Goal: Information Seeking & Learning: Learn about a topic

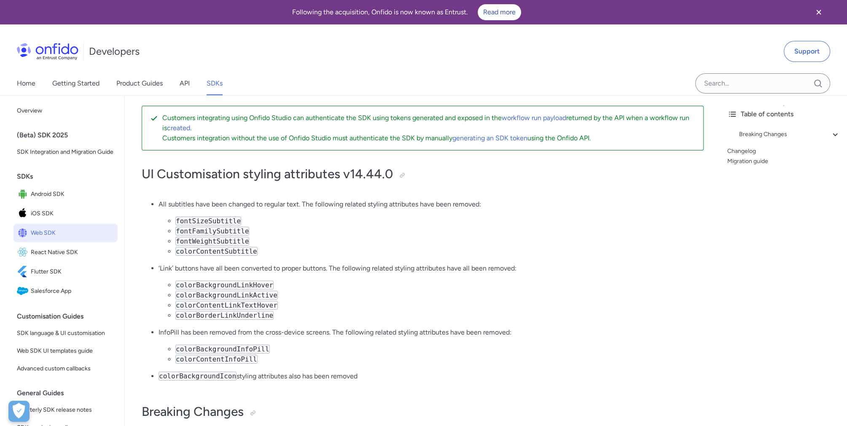
scroll to position [42, 0]
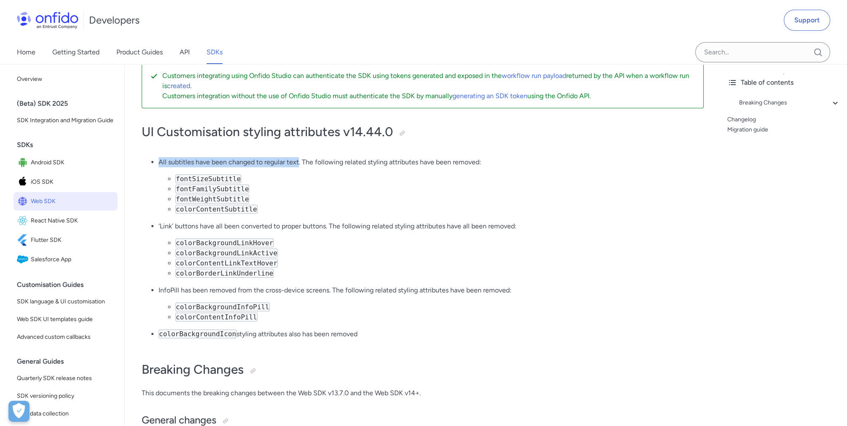
drag, startPoint x: 157, startPoint y: 162, endPoint x: 299, endPoint y: 164, distance: 141.3
click at [299, 164] on ul "All subtitles have been changed to regular text. The following related styling …" at bounding box center [423, 251] width 562 height 189
click at [299, 165] on p "All subtitles have been changed to regular text. The following related styling …" at bounding box center [431, 162] width 545 height 10
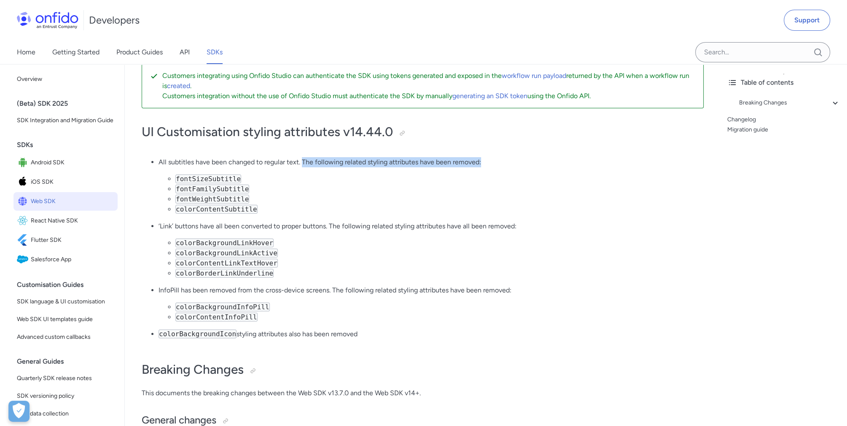
drag, startPoint x: 303, startPoint y: 162, endPoint x: 512, endPoint y: 162, distance: 208.4
click at [512, 162] on p "All subtitles have been changed to regular text. The following related styling …" at bounding box center [431, 162] width 545 height 10
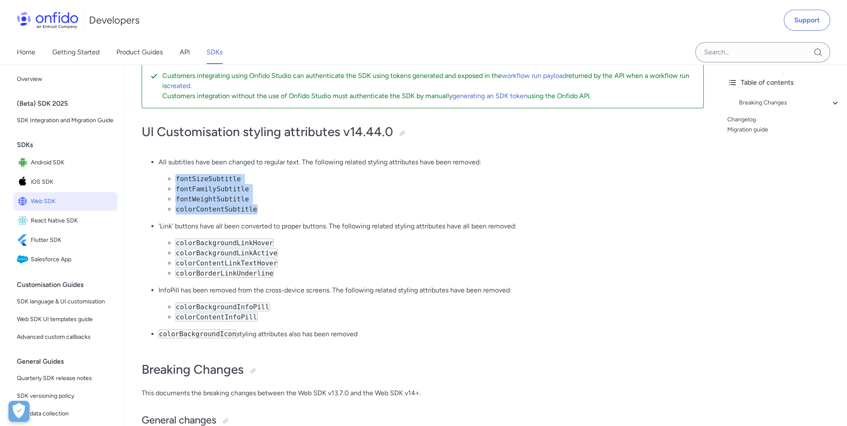
drag, startPoint x: 250, startPoint y: 210, endPoint x: 175, endPoint y: 178, distance: 81.1
click at [175, 178] on ul "fontSizeSubtitle fontFamilySubtitle fontWeightSubtitle colorContentSubtitle" at bounding box center [431, 194] width 545 height 40
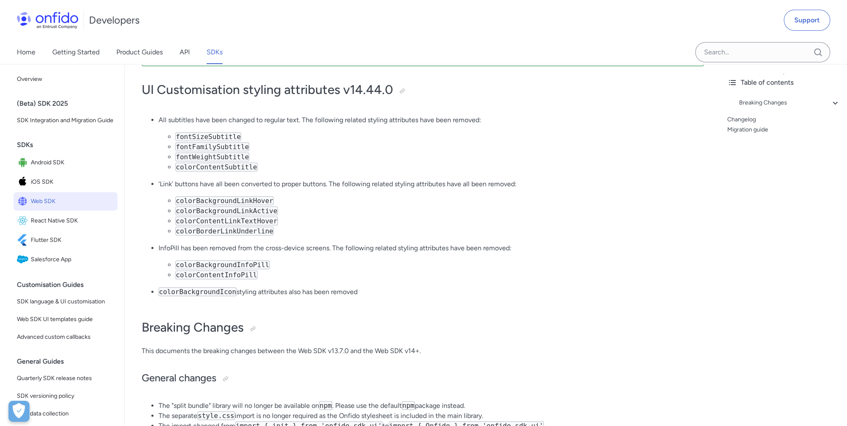
click at [284, 231] on li "colorBorderLinkUnderline" at bounding box center [439, 232] width 529 height 10
drag, startPoint x: 249, startPoint y: 168, endPoint x: 172, endPoint y: 132, distance: 84.7
click at [172, 132] on ul "fontSizeSubtitle fontFamilySubtitle fontWeightSubtitle colorContentSubtitle" at bounding box center [431, 152] width 545 height 40
drag, startPoint x: 172, startPoint y: 132, endPoint x: 262, endPoint y: 156, distance: 93.3
click at [262, 156] on li "fontWeightSubtitle" at bounding box center [439, 157] width 529 height 10
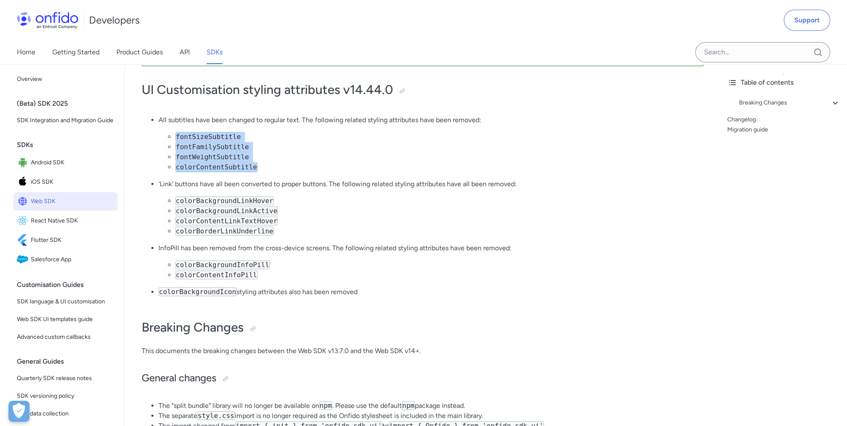
click at [212, 135] on code "fontSizeSubtitle" at bounding box center [208, 136] width 66 height 9
drag, startPoint x: 212, startPoint y: 135, endPoint x: 258, endPoint y: 149, distance: 47.8
click at [269, 150] on li "fontFamilySubtitle" at bounding box center [439, 147] width 529 height 10
click at [223, 147] on code "fontFamilySubtitle" at bounding box center [212, 147] width 74 height 9
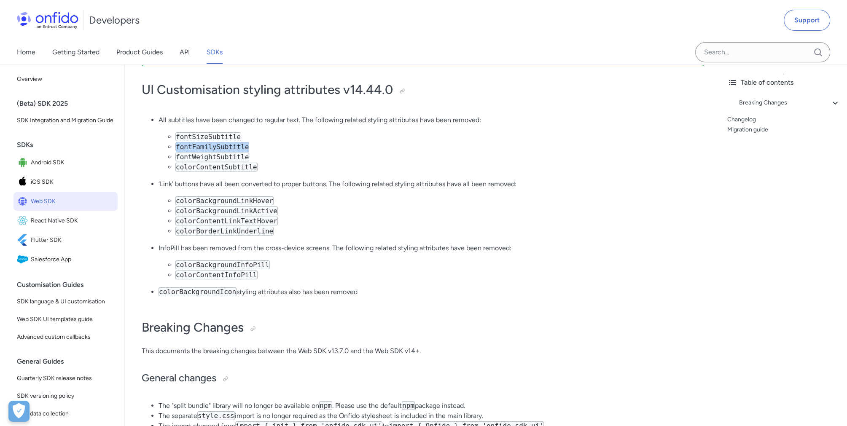
click at [223, 147] on code "fontFamilySubtitle" at bounding box center [212, 147] width 74 height 9
drag, startPoint x: 223, startPoint y: 147, endPoint x: 259, endPoint y: 168, distance: 42.5
click at [261, 168] on li "colorContentSubtitle" at bounding box center [439, 167] width 529 height 10
click at [226, 157] on code "fontWeightSubtitle" at bounding box center [212, 157] width 74 height 9
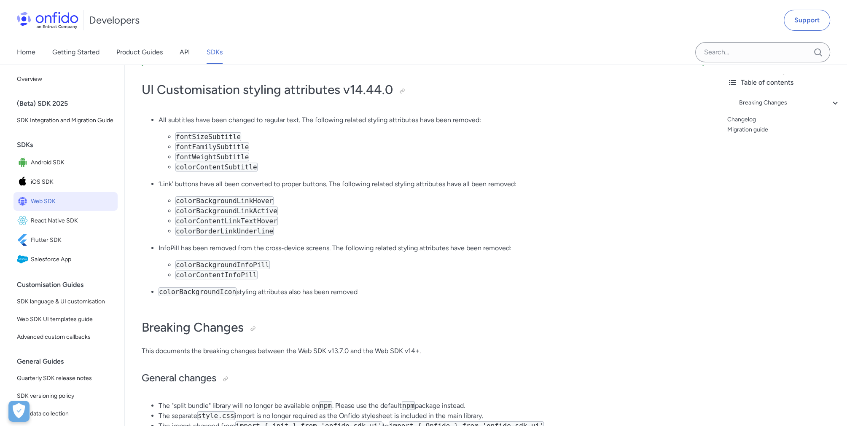
drag, startPoint x: 226, startPoint y: 157, endPoint x: 258, endPoint y: 170, distance: 34.3
click at [259, 170] on li "colorContentSubtitle" at bounding box center [439, 167] width 529 height 10
click at [226, 165] on code "colorContentSubtitle" at bounding box center [216, 167] width 82 height 9
drag, startPoint x: 226, startPoint y: 165, endPoint x: 271, endPoint y: 170, distance: 45.5
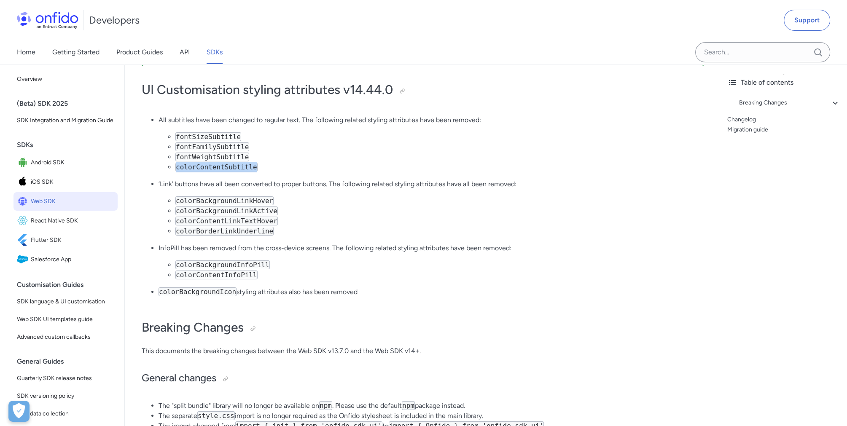
click at [271, 170] on li "colorContentSubtitle" at bounding box center [439, 167] width 529 height 10
click at [208, 204] on code "colorBackgroundLinkHover" at bounding box center [224, 201] width 98 height 9
drag, startPoint x: 208, startPoint y: 204, endPoint x: 202, endPoint y: 210, distance: 8.1
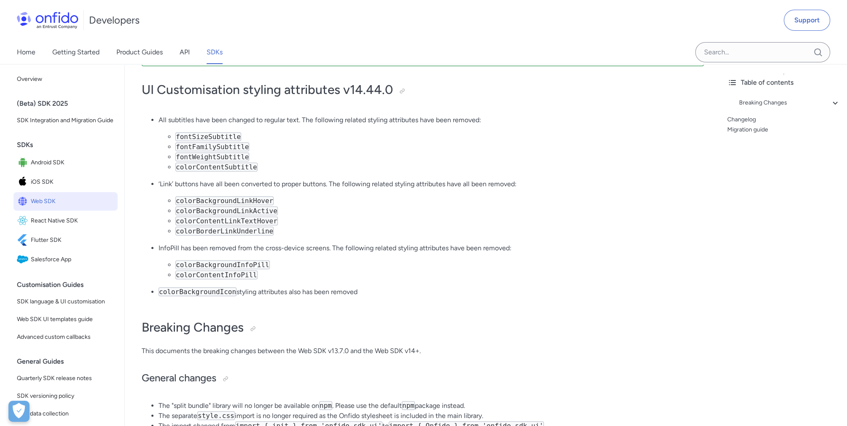
click at [202, 210] on code "colorBackgroundLinkActive" at bounding box center [226, 211] width 103 height 9
drag, startPoint x: 202, startPoint y: 210, endPoint x: 200, endPoint y: 224, distance: 14.2
click at [200, 224] on code "colorContentLinkTextHover" at bounding box center [226, 221] width 103 height 9
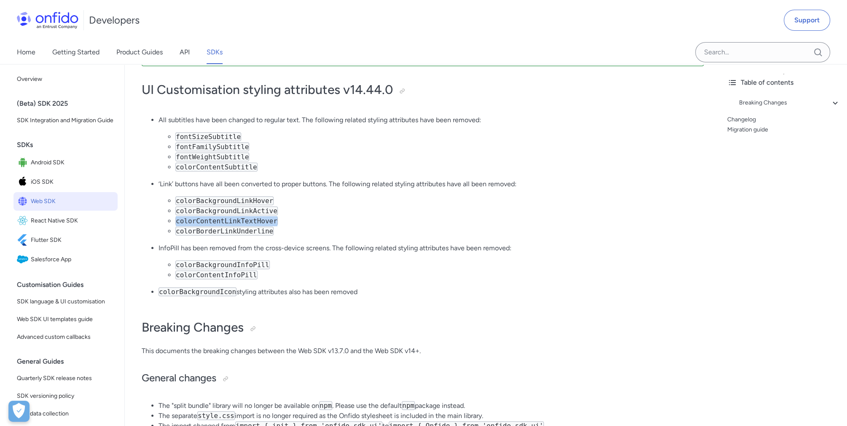
drag, startPoint x: 200, startPoint y: 224, endPoint x: 197, endPoint y: 232, distance: 8.8
click at [197, 232] on code "colorBorderLinkUnderline" at bounding box center [224, 231] width 98 height 9
click at [308, 232] on li "colorBorderLinkUnderline" at bounding box center [439, 232] width 529 height 10
drag, startPoint x: 267, startPoint y: 232, endPoint x: 173, endPoint y: 203, distance: 98.3
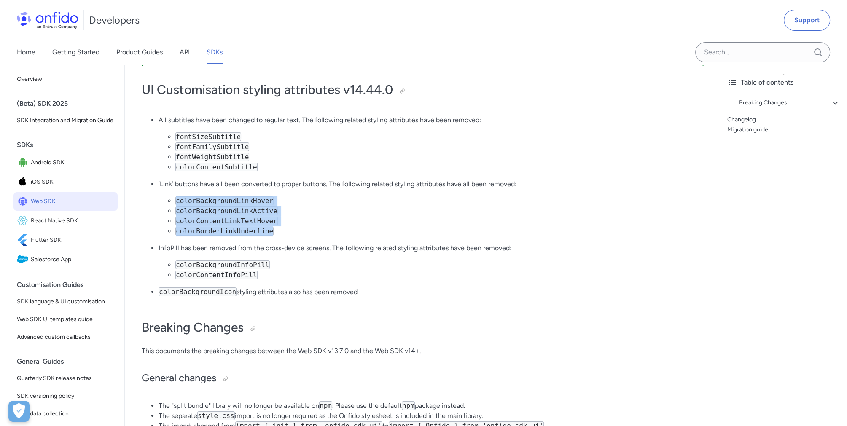
click at [173, 203] on ul "colorBackgroundLinkHover colorBackgroundLinkActive colorContentLinkTextHover co…" at bounding box center [431, 216] width 545 height 40
drag, startPoint x: 173, startPoint y: 203, endPoint x: 282, endPoint y: 224, distance: 111.3
click at [282, 224] on li "colorContentLinkTextHover" at bounding box center [439, 221] width 529 height 10
click at [297, 224] on li "colorContentLinkTextHover" at bounding box center [439, 221] width 529 height 10
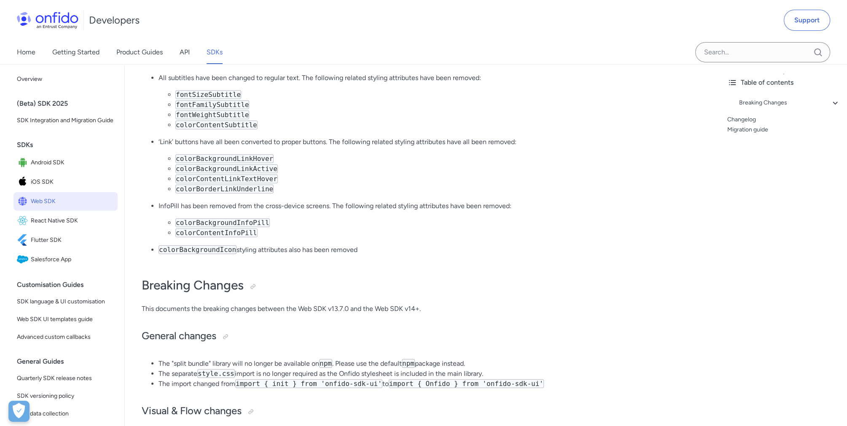
click at [222, 227] on code "colorBackgroundInfoPill" at bounding box center [222, 223] width 94 height 9
drag, startPoint x: 222, startPoint y: 227, endPoint x: 225, endPoint y: 236, distance: 9.3
click at [225, 236] on code "colorContentInfoPill" at bounding box center [216, 233] width 82 height 9
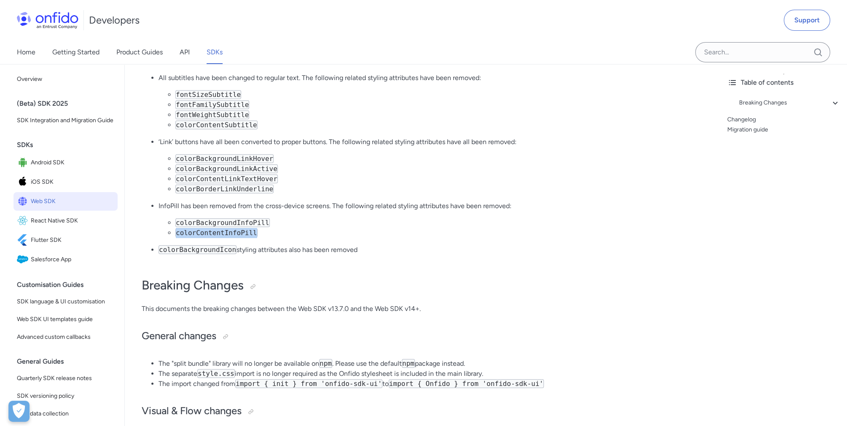
drag, startPoint x: 225, startPoint y: 236, endPoint x: 267, endPoint y: 239, distance: 41.9
click at [267, 238] on li "colorContentInfoPill" at bounding box center [439, 233] width 529 height 10
click at [248, 225] on code "colorBackgroundInfoPill" at bounding box center [222, 223] width 94 height 9
click at [201, 226] on code "colorBackgroundInfoPill" at bounding box center [222, 223] width 94 height 9
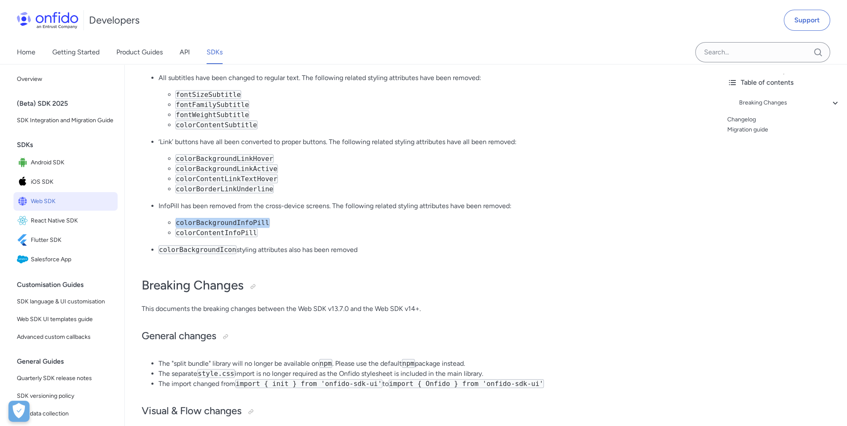
click at [201, 226] on code "colorBackgroundInfoPill" at bounding box center [222, 223] width 94 height 9
drag, startPoint x: 201, startPoint y: 226, endPoint x: 264, endPoint y: 230, distance: 63.0
click at [270, 228] on li "colorBackgroundInfoPill" at bounding box center [439, 223] width 529 height 10
click at [208, 234] on code "colorContentInfoPill" at bounding box center [216, 233] width 82 height 9
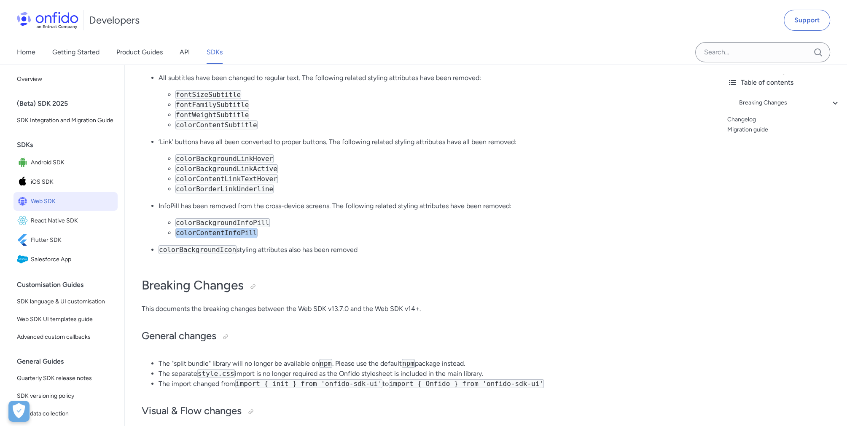
drag, startPoint x: 208, startPoint y: 234, endPoint x: 264, endPoint y: 235, distance: 57.0
click at [264, 235] on li "colorContentInfoPill" at bounding box center [439, 233] width 529 height 10
click at [196, 253] on code "colorBackgroundIcon" at bounding box center [198, 249] width 78 height 9
drag, startPoint x: 196, startPoint y: 253, endPoint x: 327, endPoint y: 251, distance: 131.6
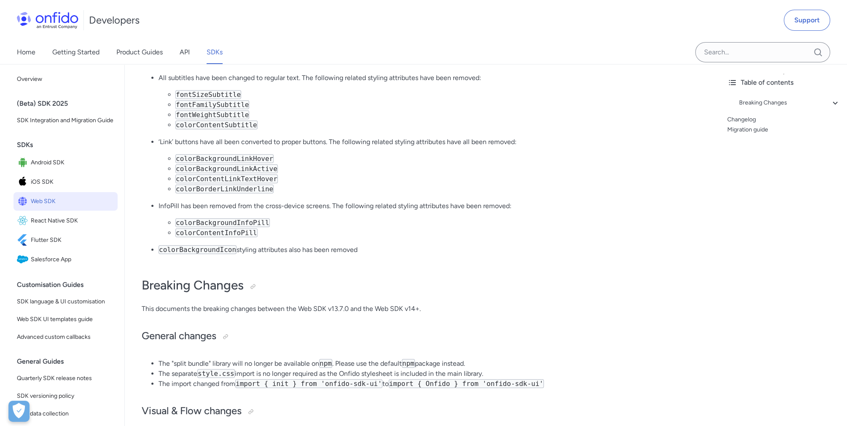
click at [327, 251] on p "colorBackgroundIcon styling attributes also has been removed" at bounding box center [431, 250] width 545 height 10
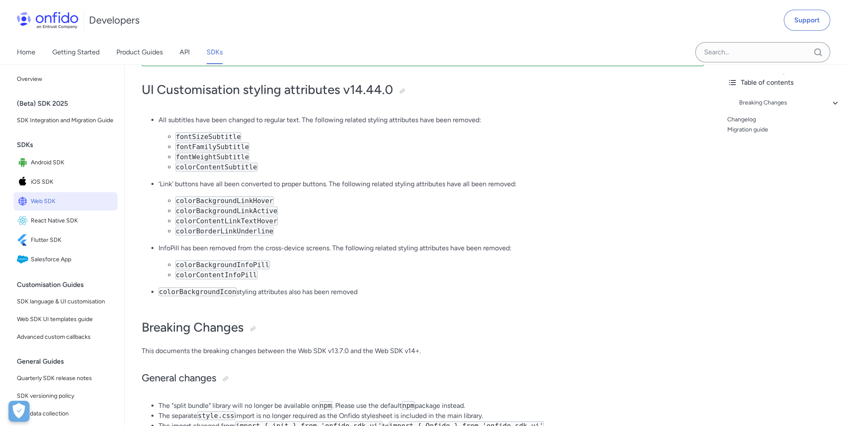
scroll to position [42, 0]
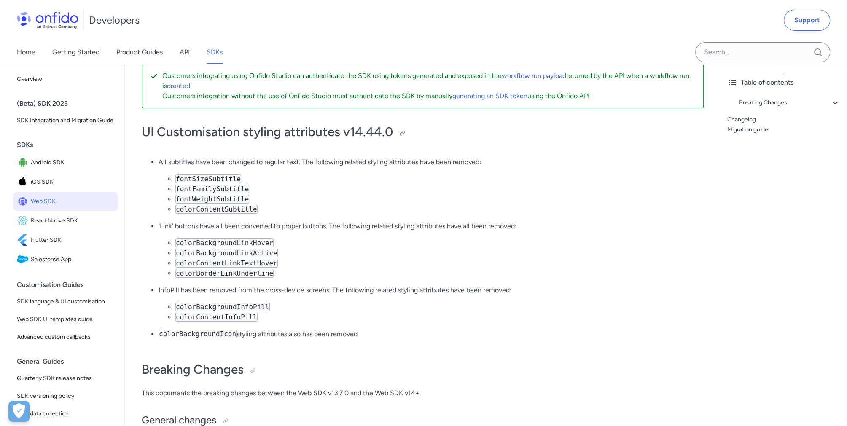
drag, startPoint x: 356, startPoint y: 253, endPoint x: 142, endPoint y: 134, distance: 244.9
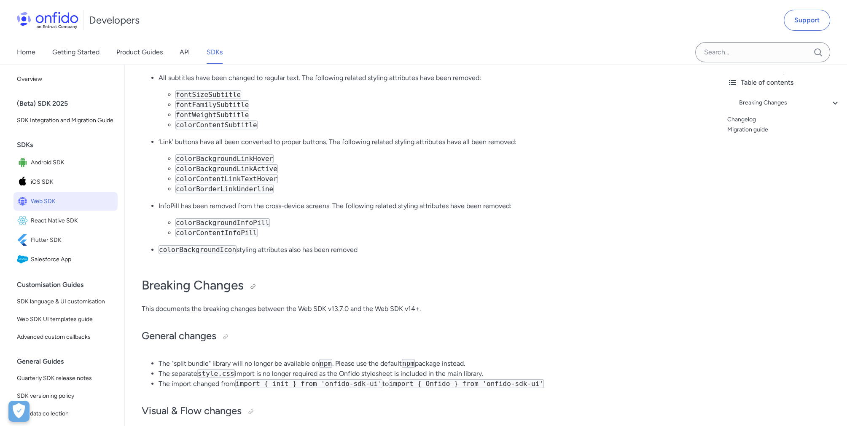
scroll to position [211, 0]
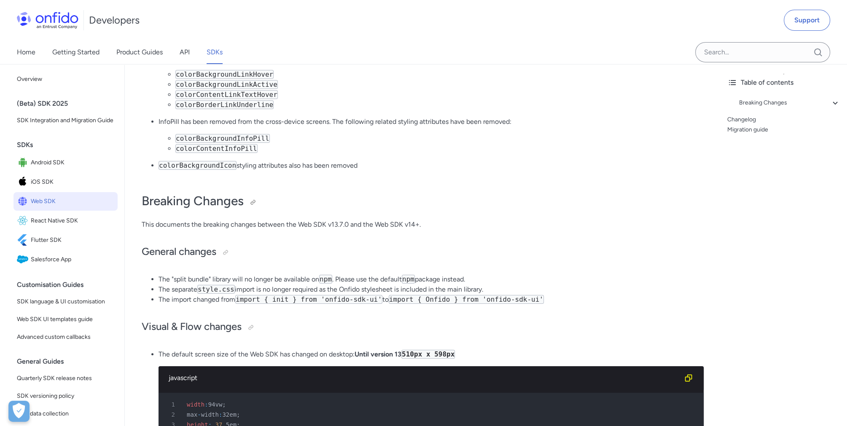
click at [549, 203] on h1 "Breaking Changes" at bounding box center [423, 201] width 562 height 17
drag, startPoint x: 141, startPoint y: 203, endPoint x: 289, endPoint y: 208, distance: 147.3
click at [289, 208] on div "Customers integrating using Onfido Studio can authenticate the SDK using tokens…" at bounding box center [423, 393] width 596 height 1017
drag, startPoint x: 289, startPoint y: 208, endPoint x: 375, endPoint y: 197, distance: 86.8
click at [375, 197] on h1 "Breaking Changes" at bounding box center [423, 201] width 562 height 17
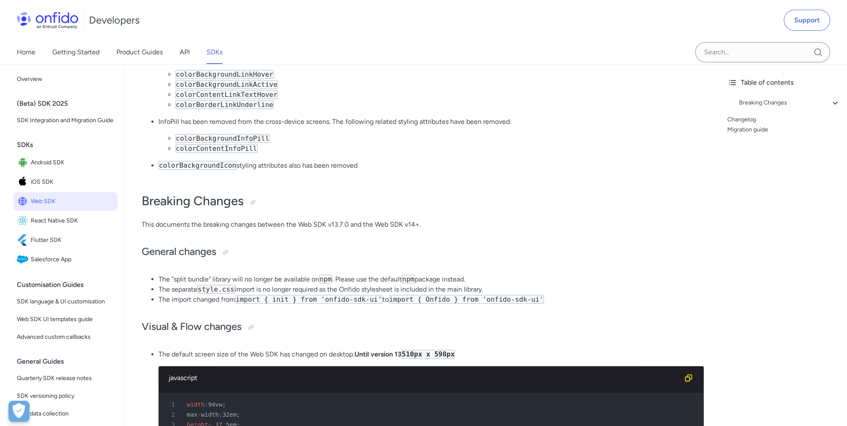
click at [341, 230] on p "This documents the breaking changes between the Web SDK v13.7.0 and the Web SDK…" at bounding box center [423, 225] width 562 height 10
drag, startPoint x: 425, startPoint y: 228, endPoint x: 139, endPoint y: 229, distance: 286.0
click at [139, 229] on div "Customers integrating using Onfido Studio can authenticate the SDK using tokens…" at bounding box center [423, 393] width 596 height 1017
drag, startPoint x: 139, startPoint y: 229, endPoint x: 479, endPoint y: 256, distance: 341.5
click at [479, 256] on h2 "General changes" at bounding box center [423, 252] width 562 height 14
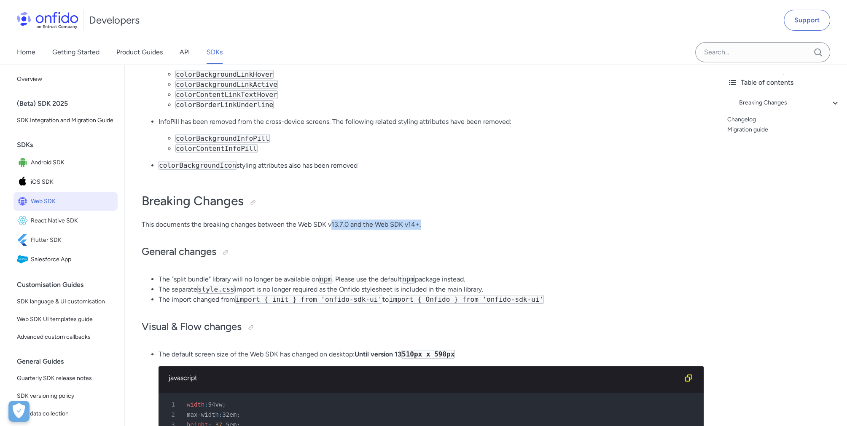
drag, startPoint x: 331, startPoint y: 231, endPoint x: 441, endPoint y: 229, distance: 109.7
click at [441, 229] on p "This documents the breaking changes between the Web SDK v13.7.0 and the Web SDK…" at bounding box center [423, 225] width 562 height 10
drag, startPoint x: 441, startPoint y: 229, endPoint x: 434, endPoint y: 239, distance: 11.6
click at [434, 239] on div "UI Customisation styling attributes v14.44.0 All subtitles have been changed to…" at bounding box center [423, 415] width 562 height 939
click at [417, 230] on p "This documents the breaking changes between the Web SDK v13.7.0 and the Web SDK…" at bounding box center [423, 225] width 562 height 10
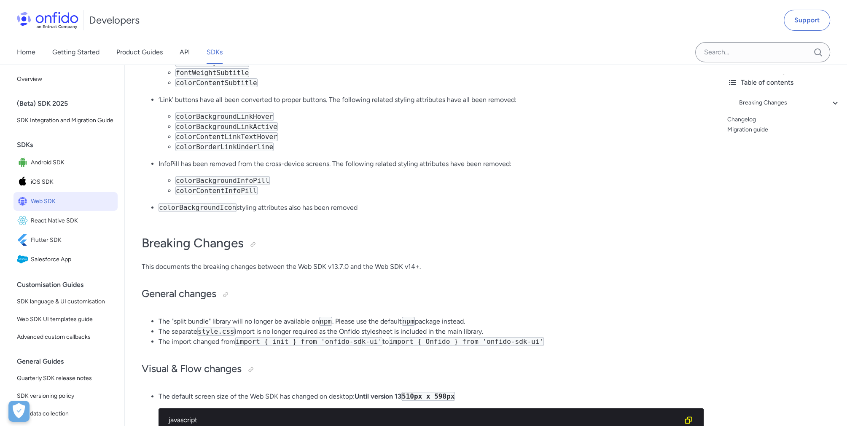
scroll to position [253, 0]
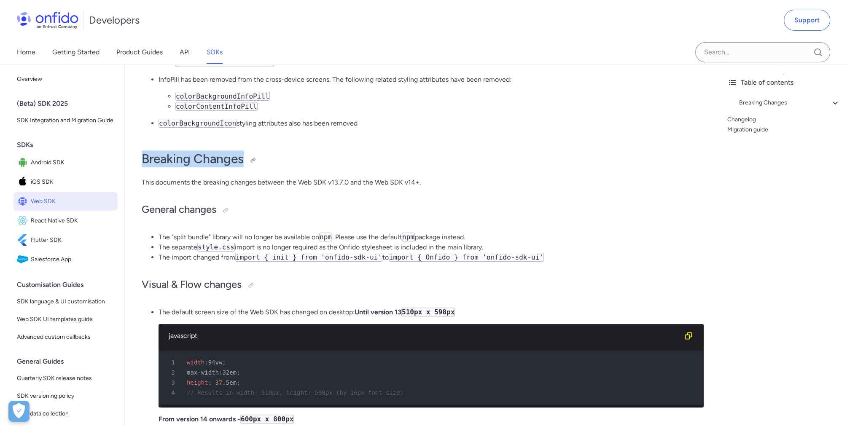
drag, startPoint x: 140, startPoint y: 162, endPoint x: 244, endPoint y: 167, distance: 104.4
click at [244, 167] on div "Customers integrating using Onfido Studio can authenticate the SDK using tokens…" at bounding box center [423, 351] width 596 height 1017
drag, startPoint x: 244, startPoint y: 167, endPoint x: 260, endPoint y: 195, distance: 31.8
click at [260, 195] on div "UI Customisation styling attributes v14.44.0 All subtitles have been changed to…" at bounding box center [423, 373] width 562 height 939
drag, startPoint x: 260, startPoint y: 195, endPoint x: 243, endPoint y: 163, distance: 35.9
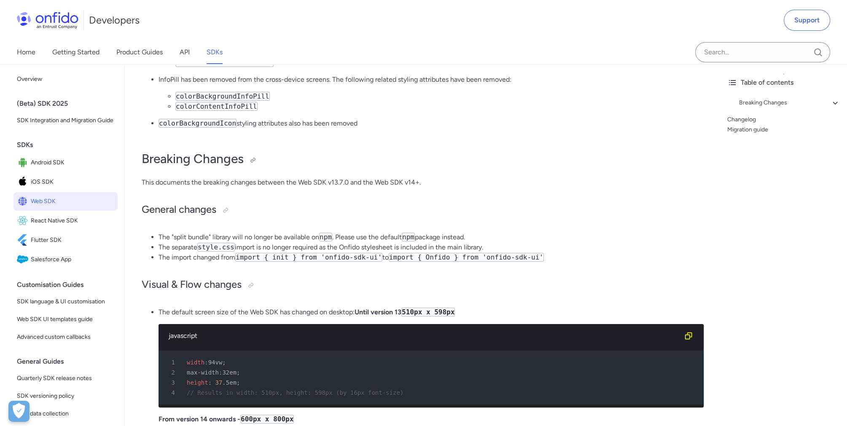
click at [243, 163] on h1 "Breaking Changes" at bounding box center [423, 159] width 562 height 17
drag, startPoint x: 139, startPoint y: 161, endPoint x: 244, endPoint y: 171, distance: 105.1
click at [244, 171] on div "Customers integrating using Onfido Studio can authenticate the SDK using tokens…" at bounding box center [423, 351] width 596 height 1017
drag, startPoint x: 244, startPoint y: 171, endPoint x: 335, endPoint y: 202, distance: 96.4
click at [335, 202] on div "UI Customisation styling attributes v14.44.0 All subtitles have been changed to…" at bounding box center [423, 373] width 562 height 939
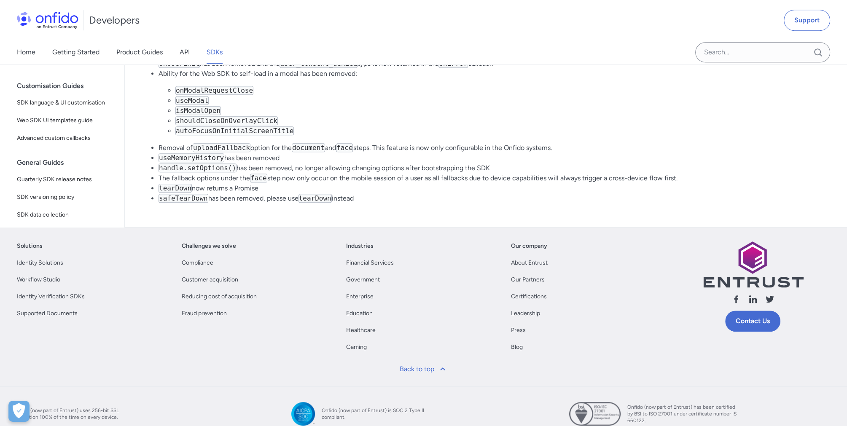
scroll to position [759, 0]
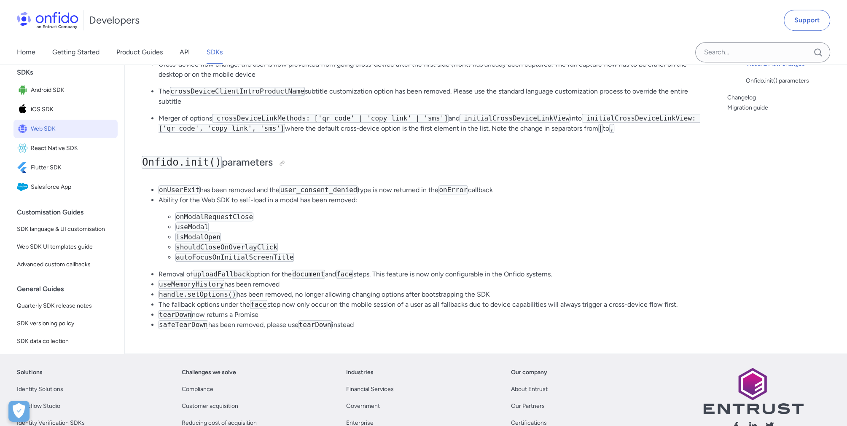
drag, startPoint x: 358, startPoint y: 220, endPoint x: 365, endPoint y: 222, distance: 7.2
click at [361, 220] on li "Ability for the Web SDK to self-load in a modal has been removed: onModalReques…" at bounding box center [431, 228] width 545 height 67
click at [376, 227] on li "Ability for the Web SDK to self-load in a modal has been removed: onModalReques…" at bounding box center [431, 228] width 545 height 67
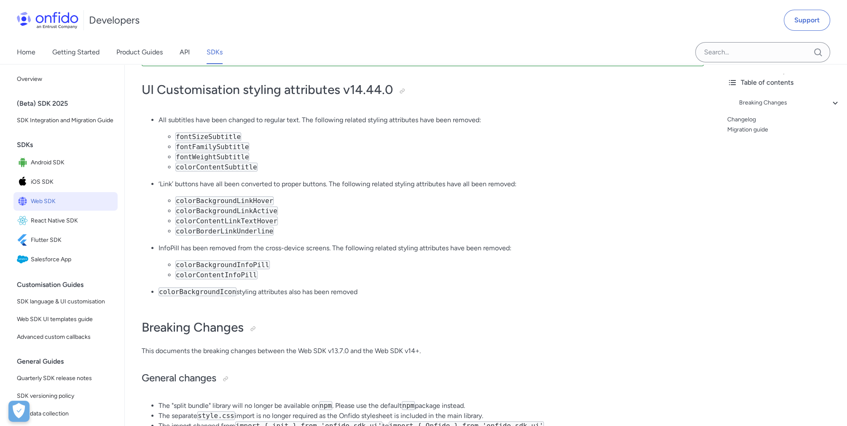
scroll to position [0, 0]
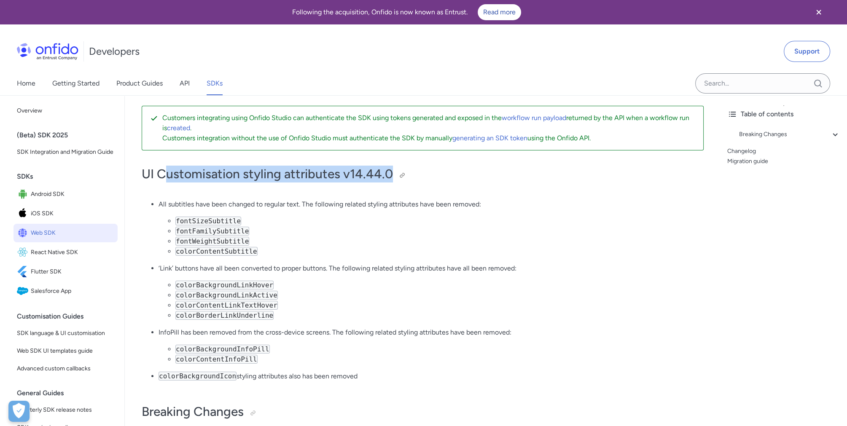
drag, startPoint x: 162, startPoint y: 175, endPoint x: 457, endPoint y: 177, distance: 294.9
click at [457, 177] on h1 "UI Customisation styling attributes v14.44.0" at bounding box center [423, 174] width 562 height 17
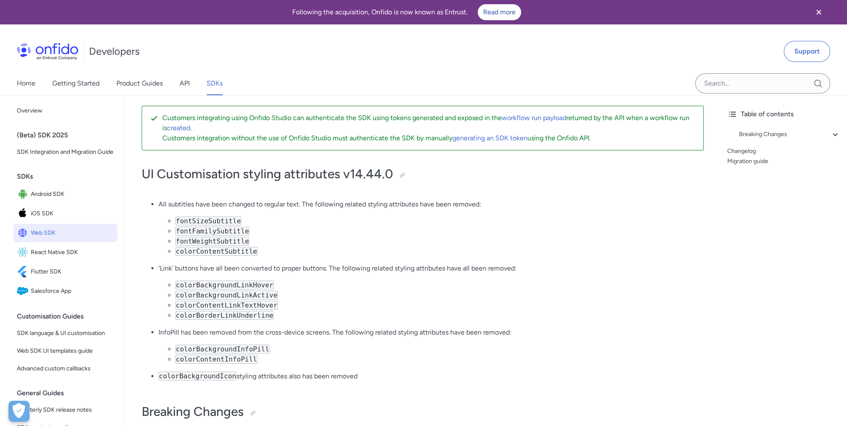
drag, startPoint x: 457, startPoint y: 177, endPoint x: 553, endPoint y: 185, distance: 96.5
click at [527, 254] on li "colorContentSubtitle" at bounding box center [439, 252] width 529 height 10
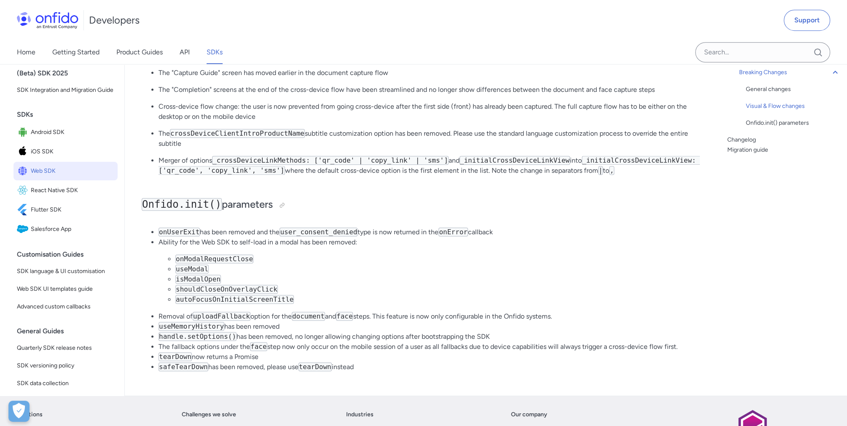
scroll to position [506, 0]
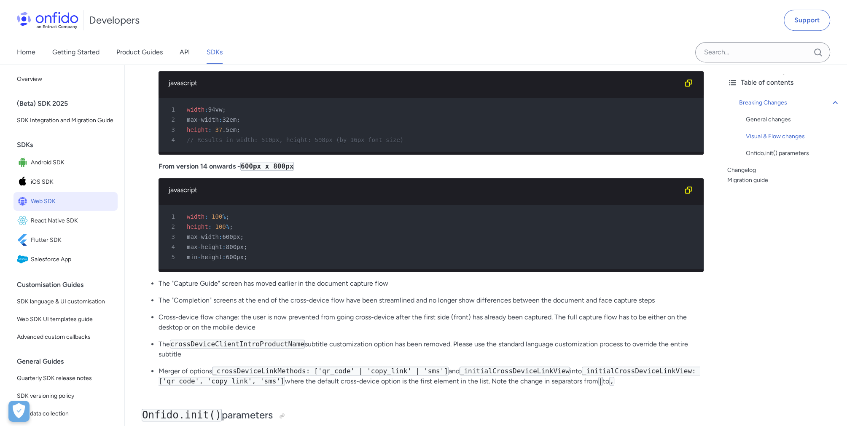
click at [62, 208] on span "Web SDK" at bounding box center [73, 202] width 84 height 12
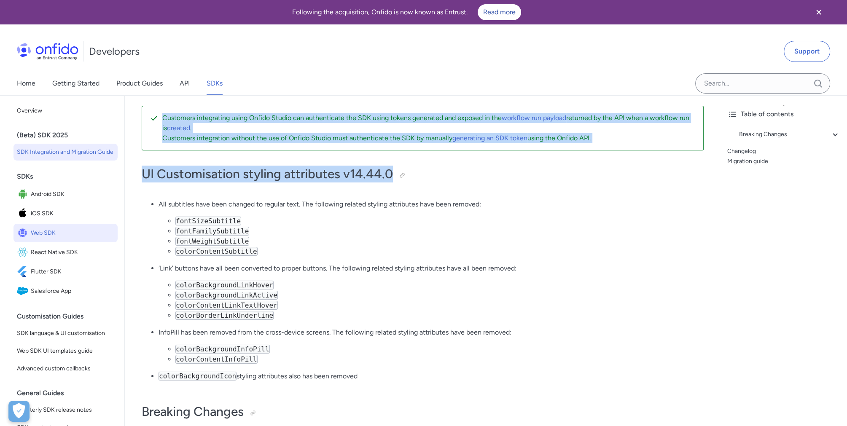
drag, startPoint x: 397, startPoint y: 175, endPoint x: 98, endPoint y: 168, distance: 298.7
drag, startPoint x: 98, startPoint y: 168, endPoint x: 209, endPoint y: 182, distance: 112.2
click at [209, 182] on h1 "UI Customisation styling attributes v14.44.0" at bounding box center [423, 174] width 562 height 17
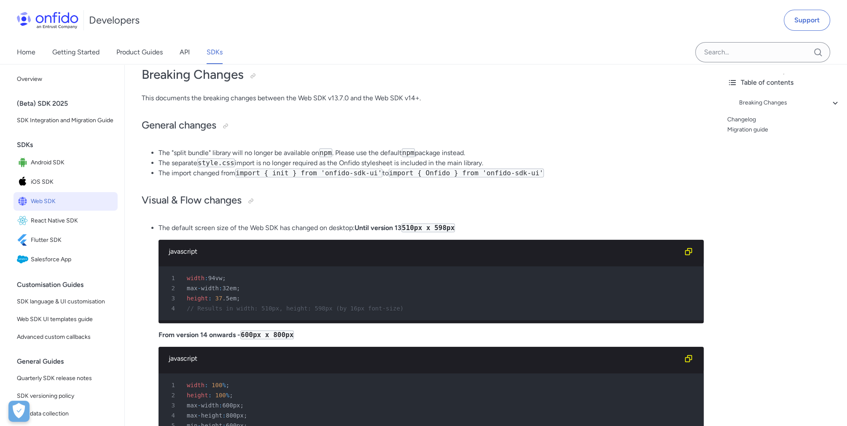
scroll to position [84, 0]
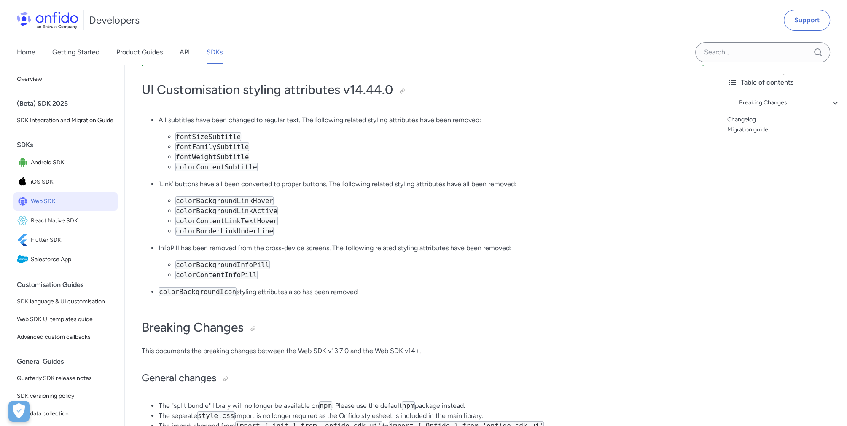
click at [602, 220] on li "colorContentLinkTextHover" at bounding box center [439, 221] width 529 height 10
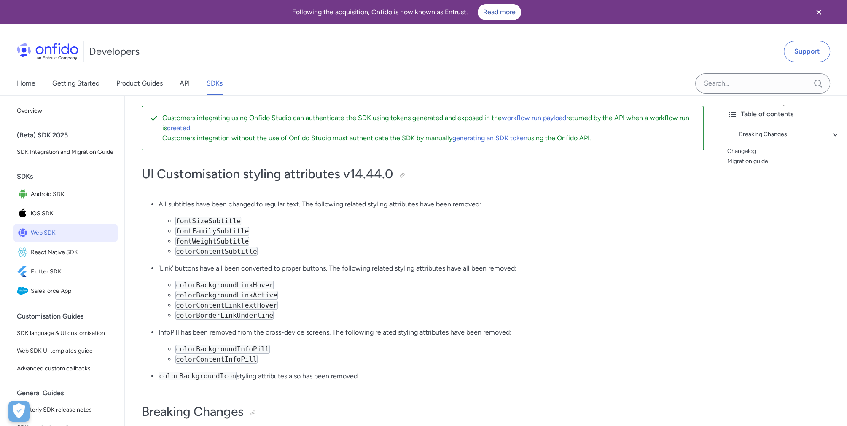
drag, startPoint x: 745, startPoint y: 164, endPoint x: 727, endPoint y: 167, distance: 18.1
click at [745, 164] on link "Migration guide" at bounding box center [784, 161] width 113 height 10
click at [768, 136] on div "Breaking Changes" at bounding box center [789, 134] width 101 height 10
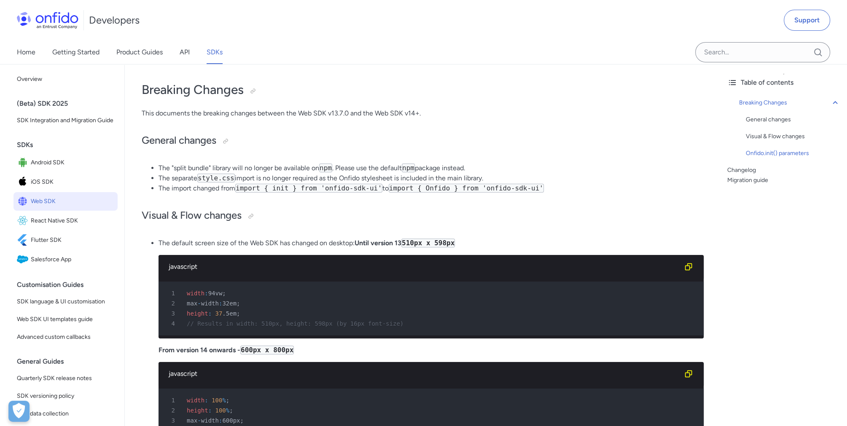
scroll to position [27, 0]
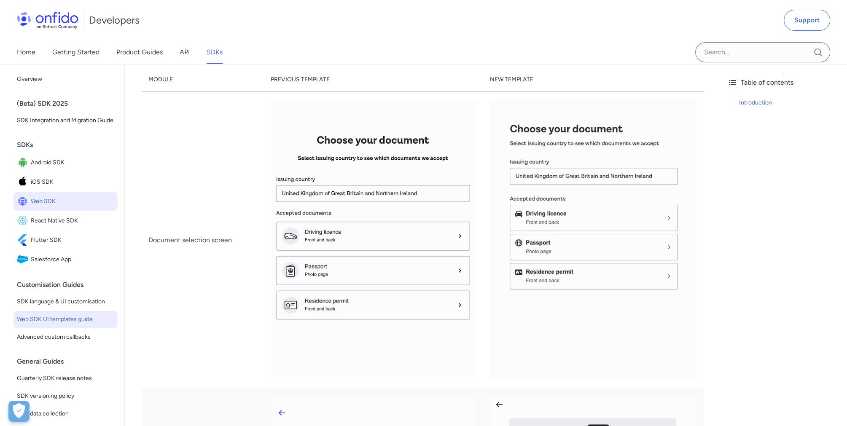
scroll to position [211, 0]
